Goal: Task Accomplishment & Management: Use online tool/utility

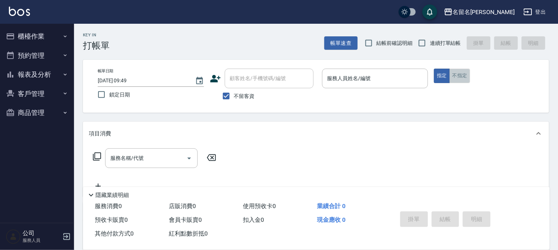
click at [466, 73] on button "不指定" at bounding box center [459, 75] width 21 height 14
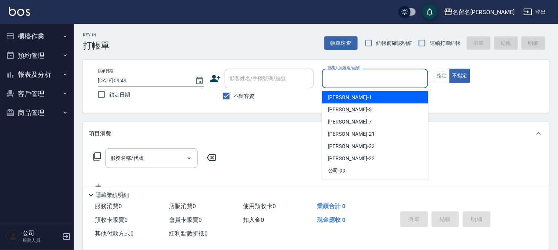
click at [405, 75] on input "服務人員姓名/編號" at bounding box center [375, 78] width 100 height 13
type input "7"
type button "false"
type input "[PERSON_NAME]-7"
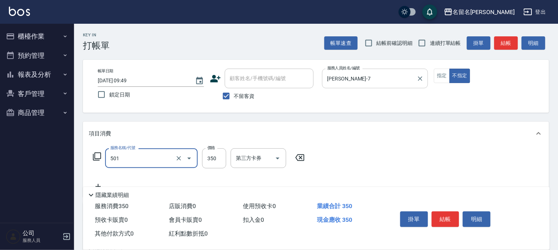
type input "P.S洗髮(501)"
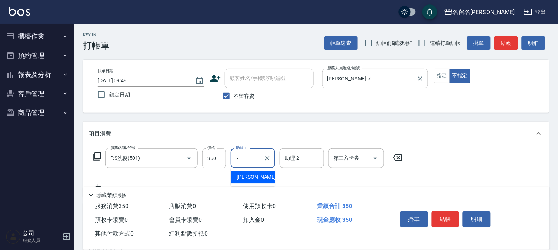
type input "[PERSON_NAME]-7"
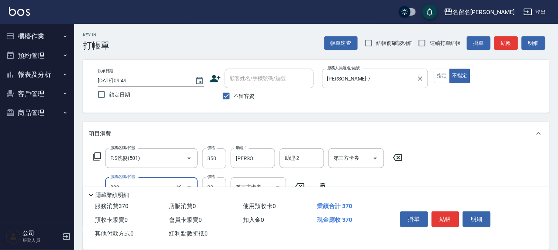
type input "[PERSON_NAME](809)"
type input "[PERSON_NAME]-7"
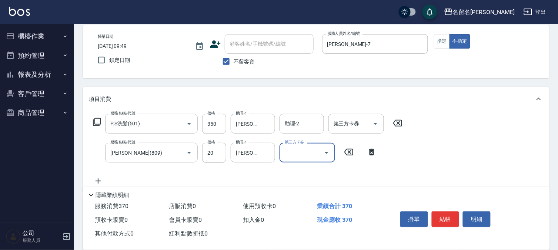
scroll to position [82, 0]
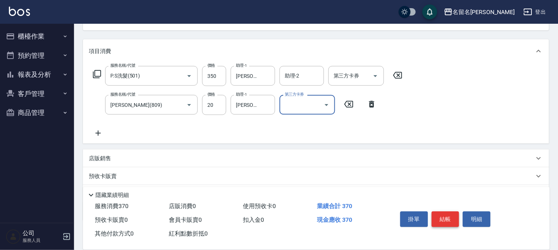
click at [445, 211] on button "結帳" at bounding box center [446, 219] width 28 height 16
click at [445, 211] on div "掛單 結帳 明細" at bounding box center [445, 219] width 97 height 23
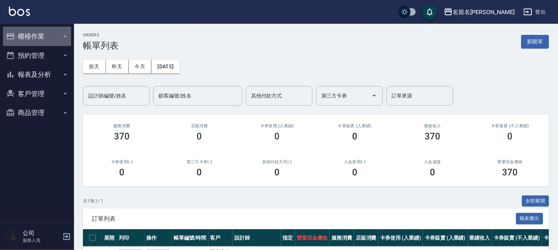
click at [37, 39] on button "櫃檯作業" at bounding box center [37, 36] width 68 height 19
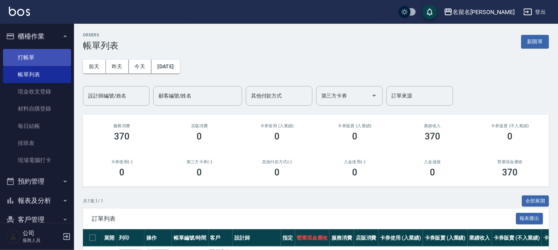
click at [39, 58] on link "打帳單" at bounding box center [37, 57] width 68 height 17
